Goal: Check status: Check status

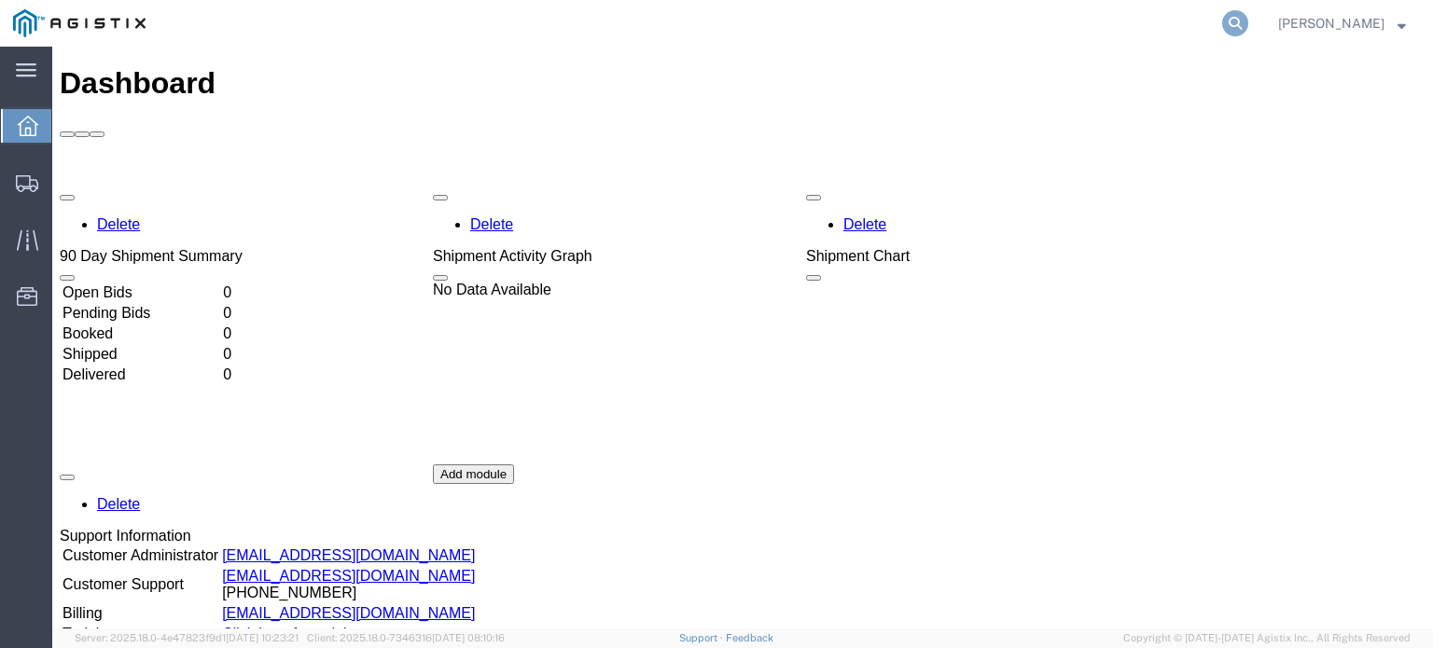
click at [1226, 29] on icon at bounding box center [1235, 23] width 26 height 26
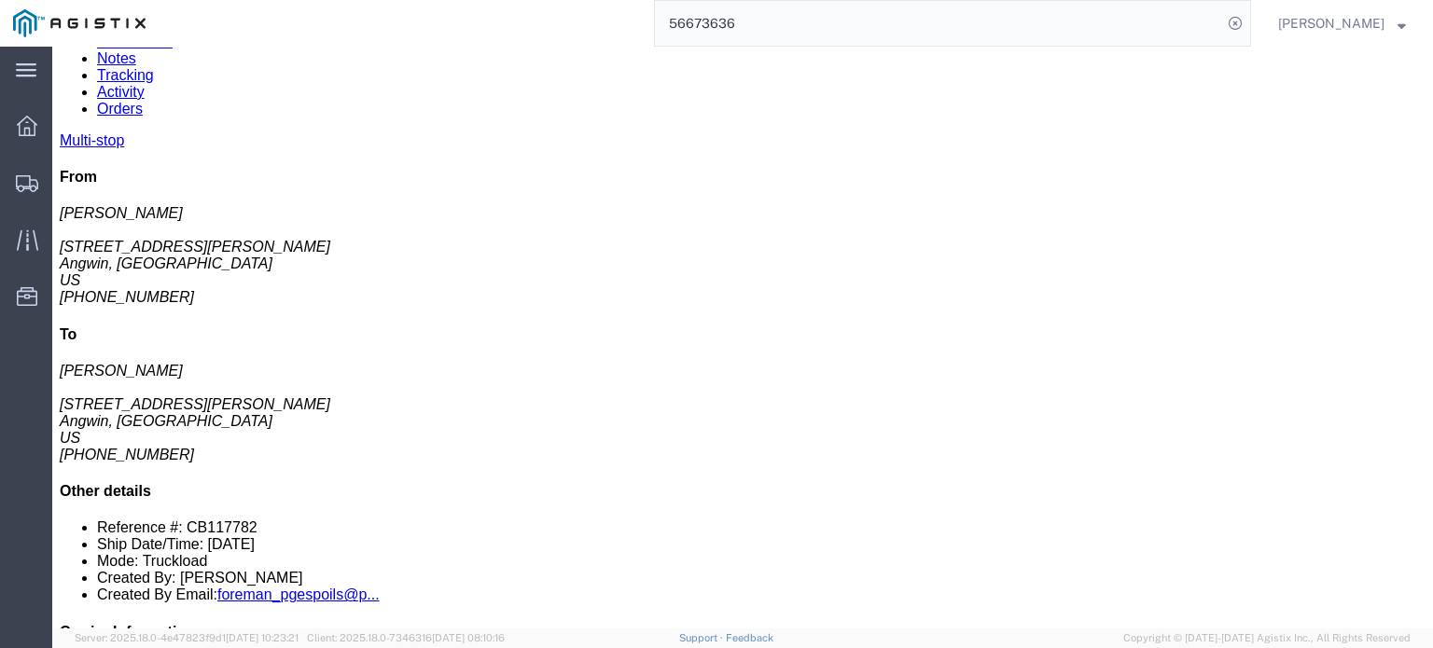
scroll to position [137, 0]
click link "Documents"
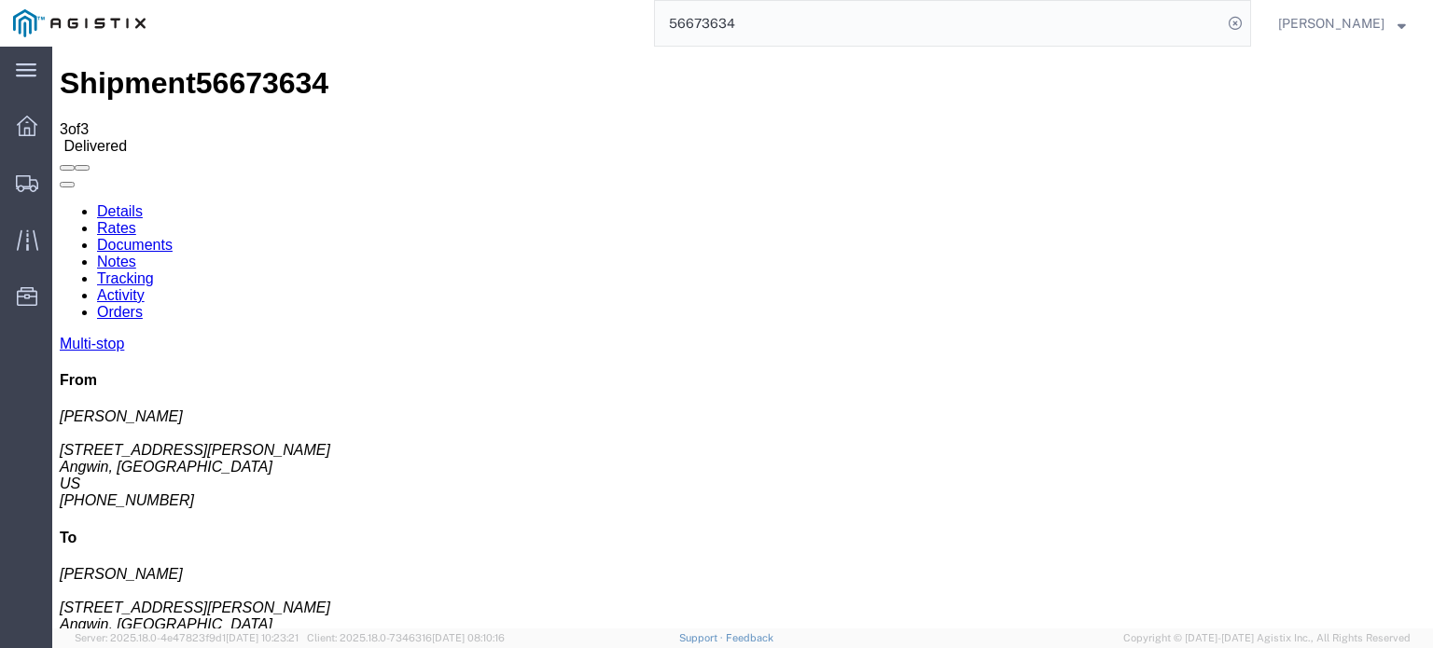
click at [60, 203] on icon at bounding box center [60, 203] width 0 height 0
click at [154, 271] on link "Tracking" at bounding box center [125, 279] width 57 height 16
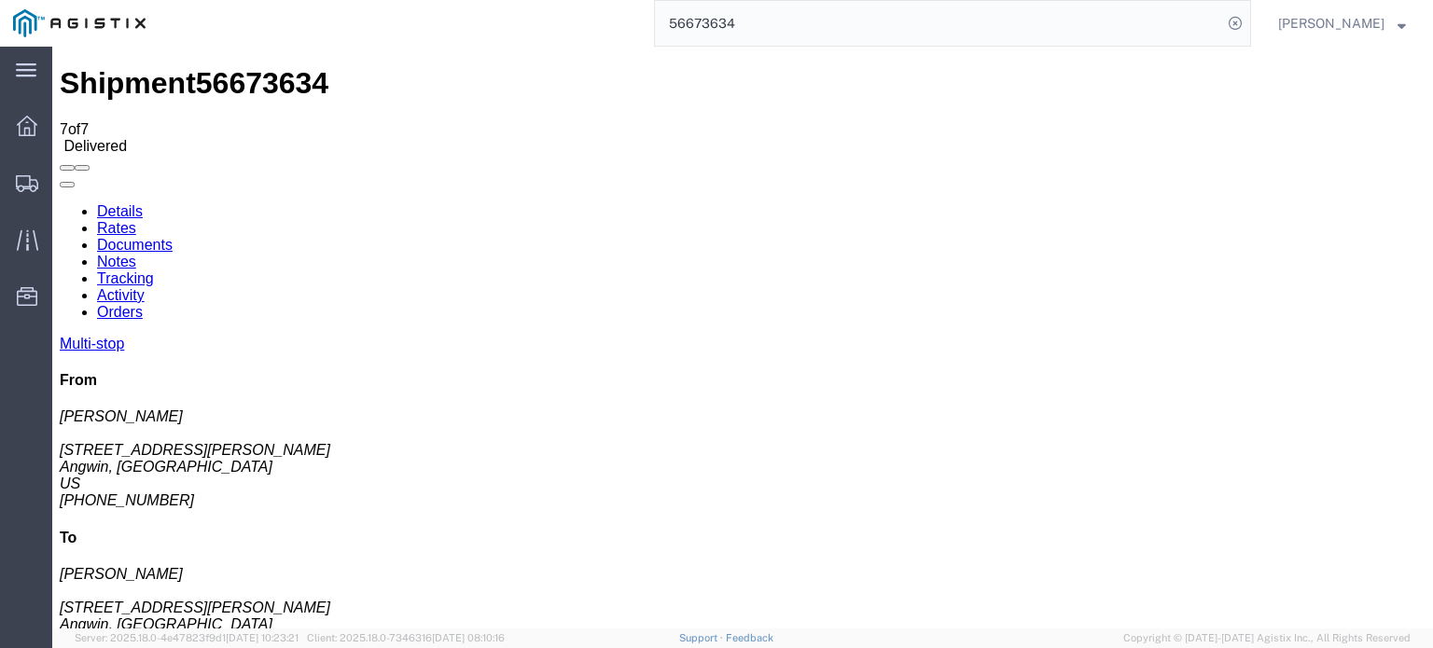
click at [136, 254] on link "Notes" at bounding box center [116, 262] width 39 height 16
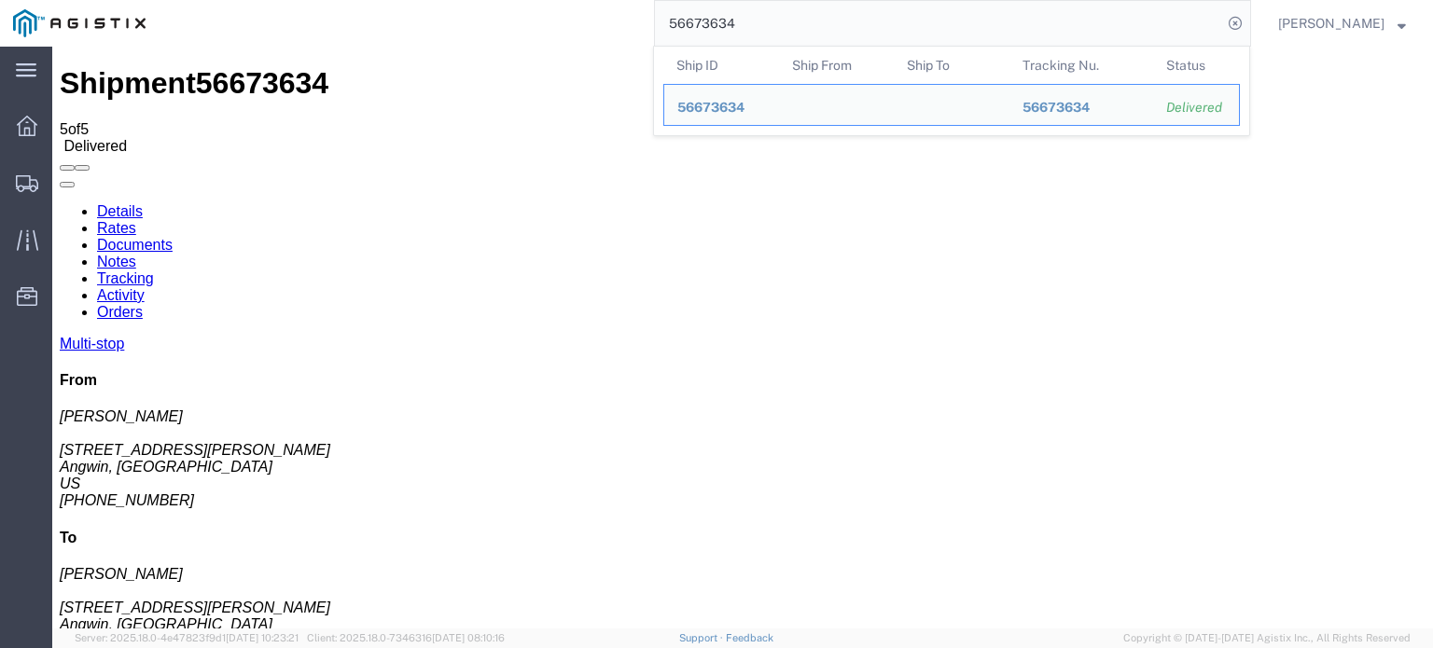
click at [743, 27] on input "56673634" at bounding box center [938, 23] width 567 height 45
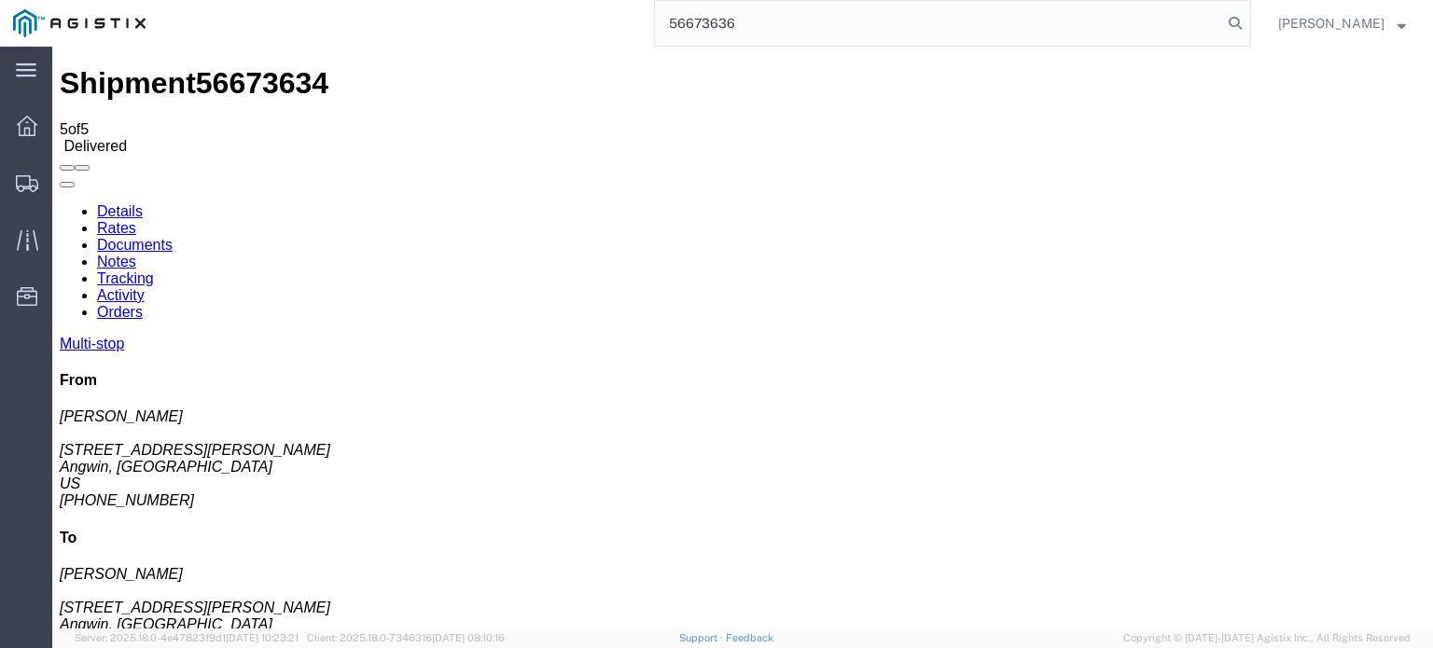
type input "56673636"
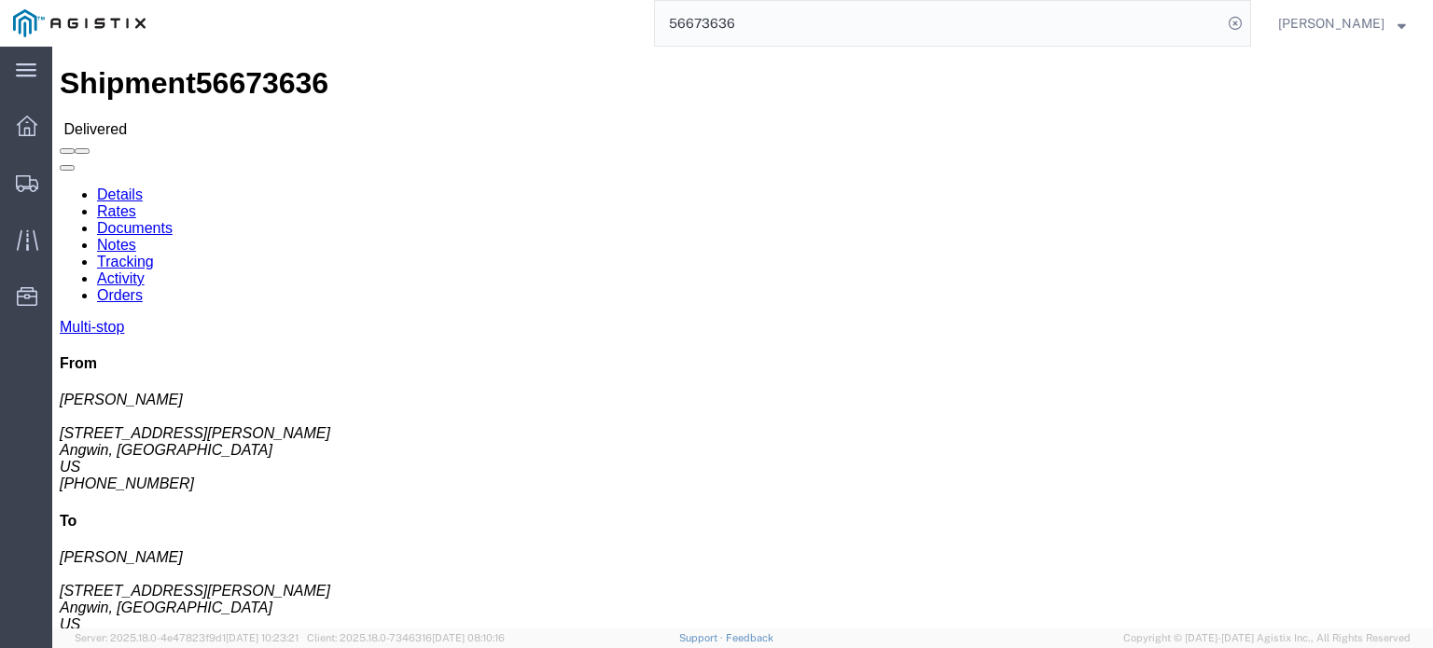
click link "Documents"
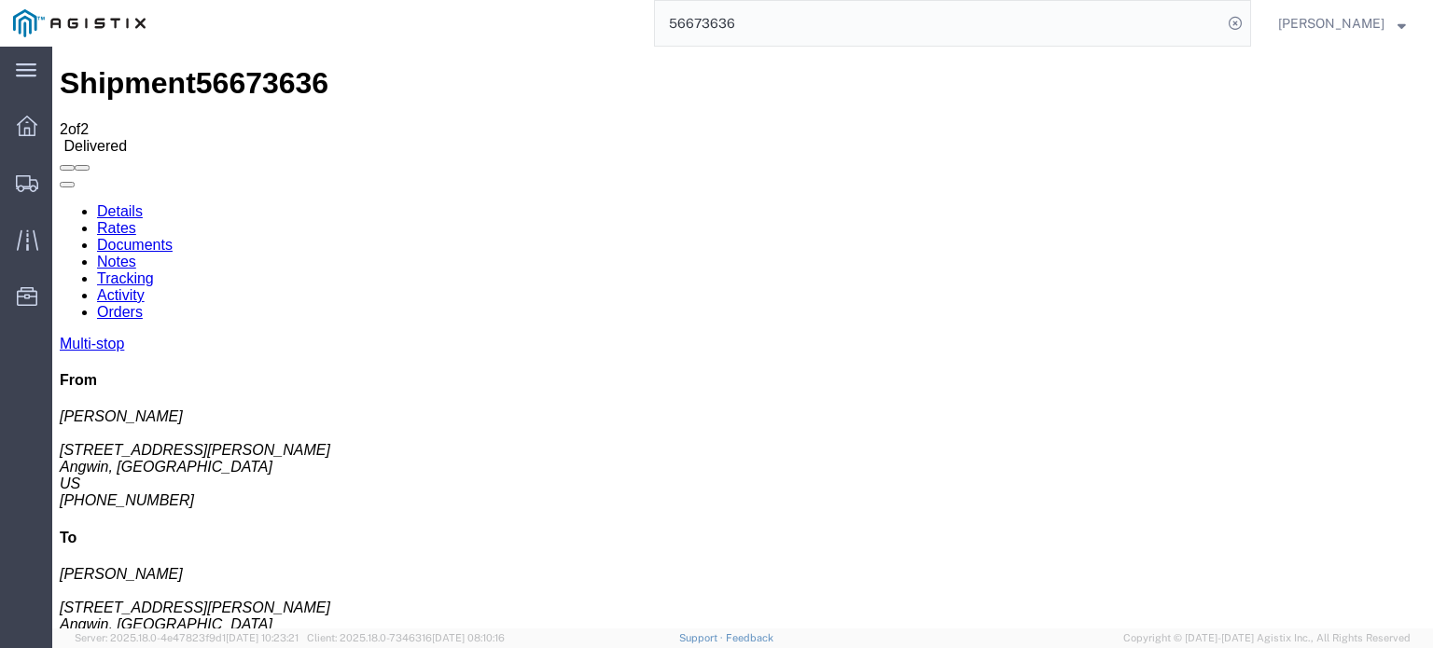
click at [154, 271] on link "Tracking" at bounding box center [125, 279] width 57 height 16
click at [60, 203] on icon at bounding box center [60, 203] width 0 height 0
click at [136, 254] on link "Notes" at bounding box center [116, 262] width 39 height 16
